Goal: Entertainment & Leisure: Consume media (video, audio)

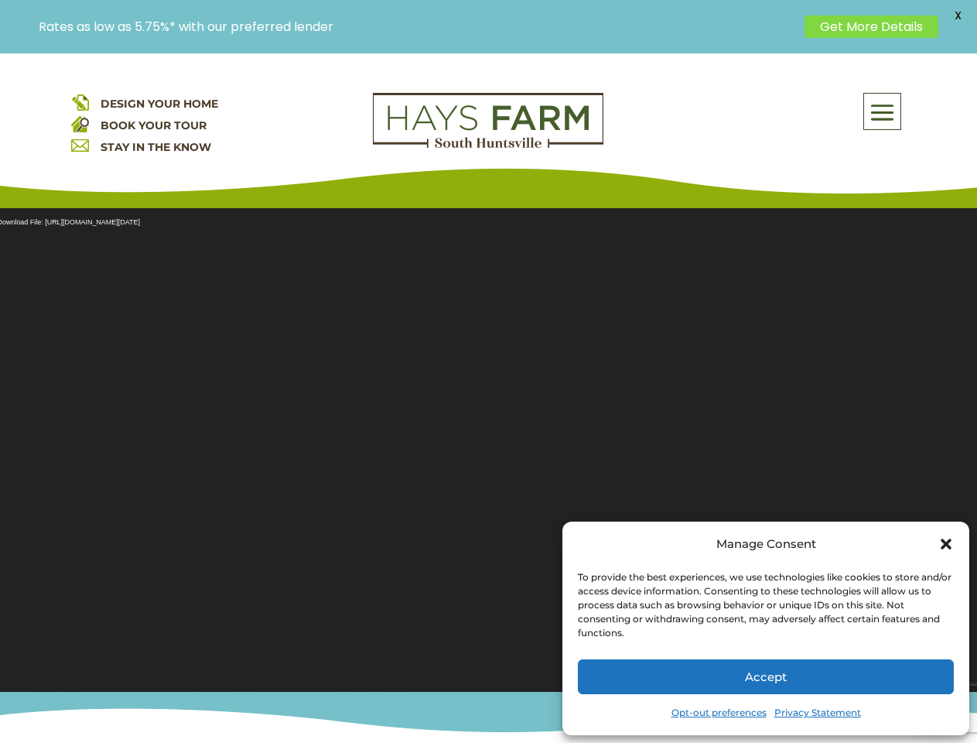
click at [488, 398] on section "Video Player Media error: Format(s) not supported or source(s) not found Downlo…" at bounding box center [488, 440] width 977 height 503
click at [883, 111] on span at bounding box center [882, 112] width 36 height 36
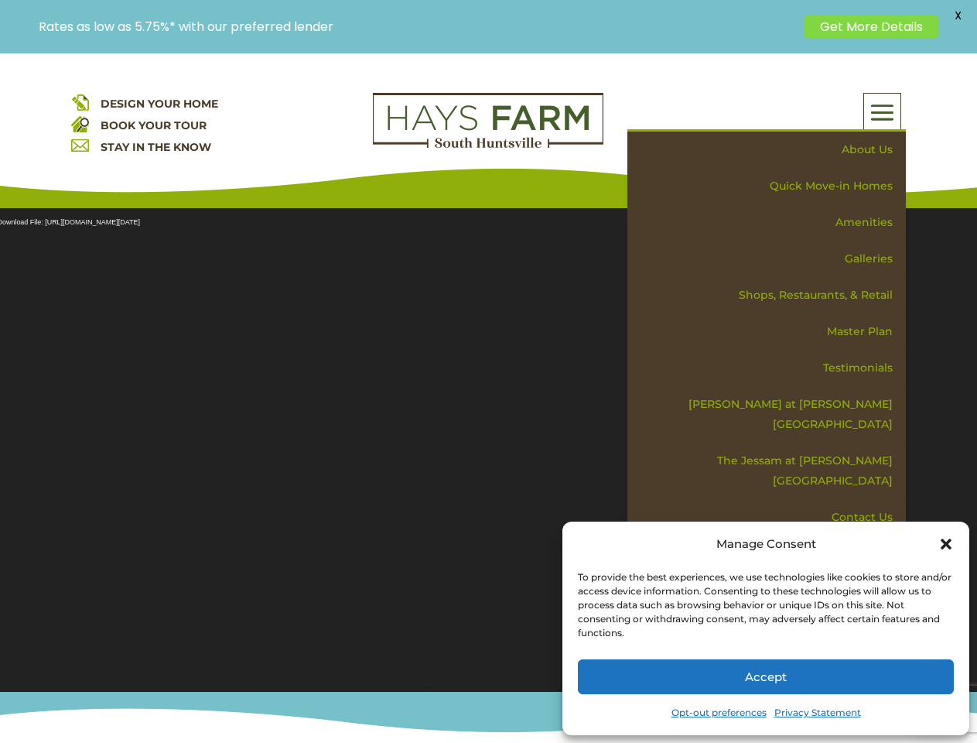
click at [488, 440] on section "Video Player Media error: Format(s) not supported or source(s) not found Downlo…" at bounding box center [488, 440] width 977 height 503
click at [958, 15] on span "X" at bounding box center [957, 15] width 23 height 23
